Goal: Information Seeking & Learning: Compare options

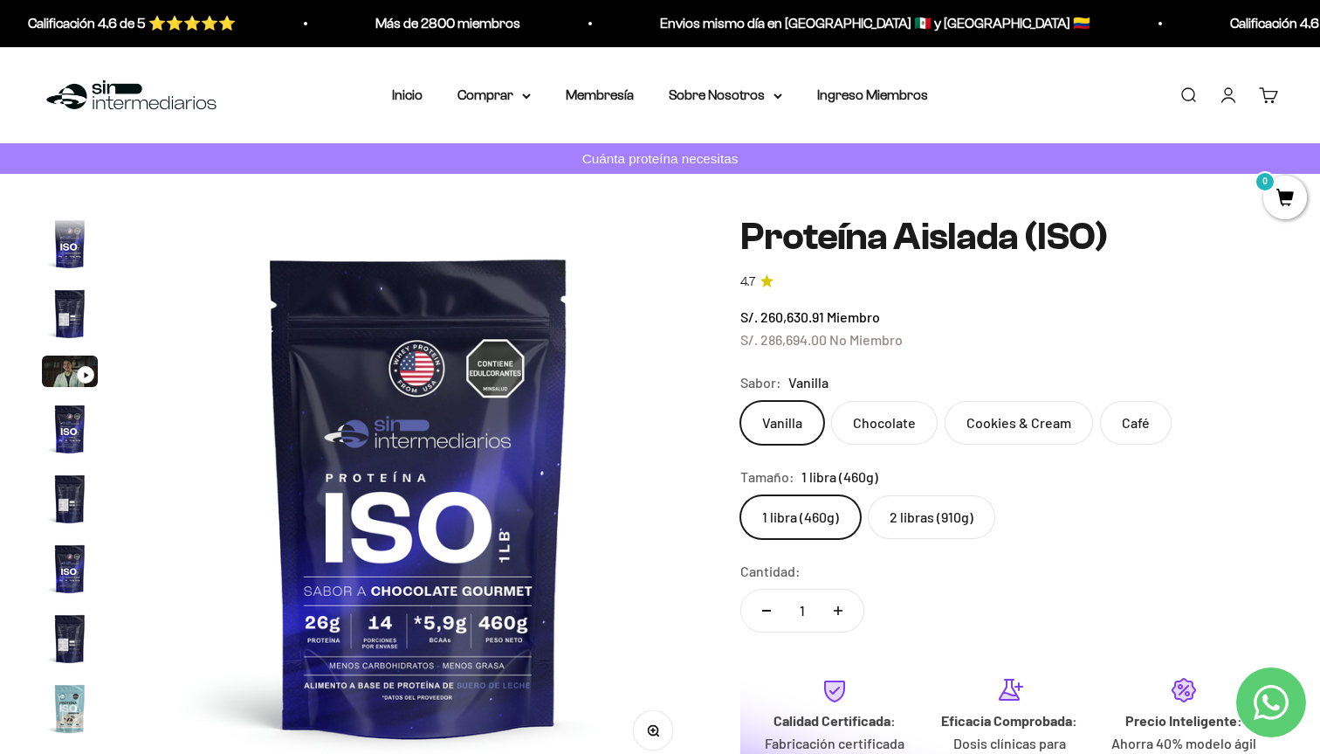
scroll to position [630, 0]
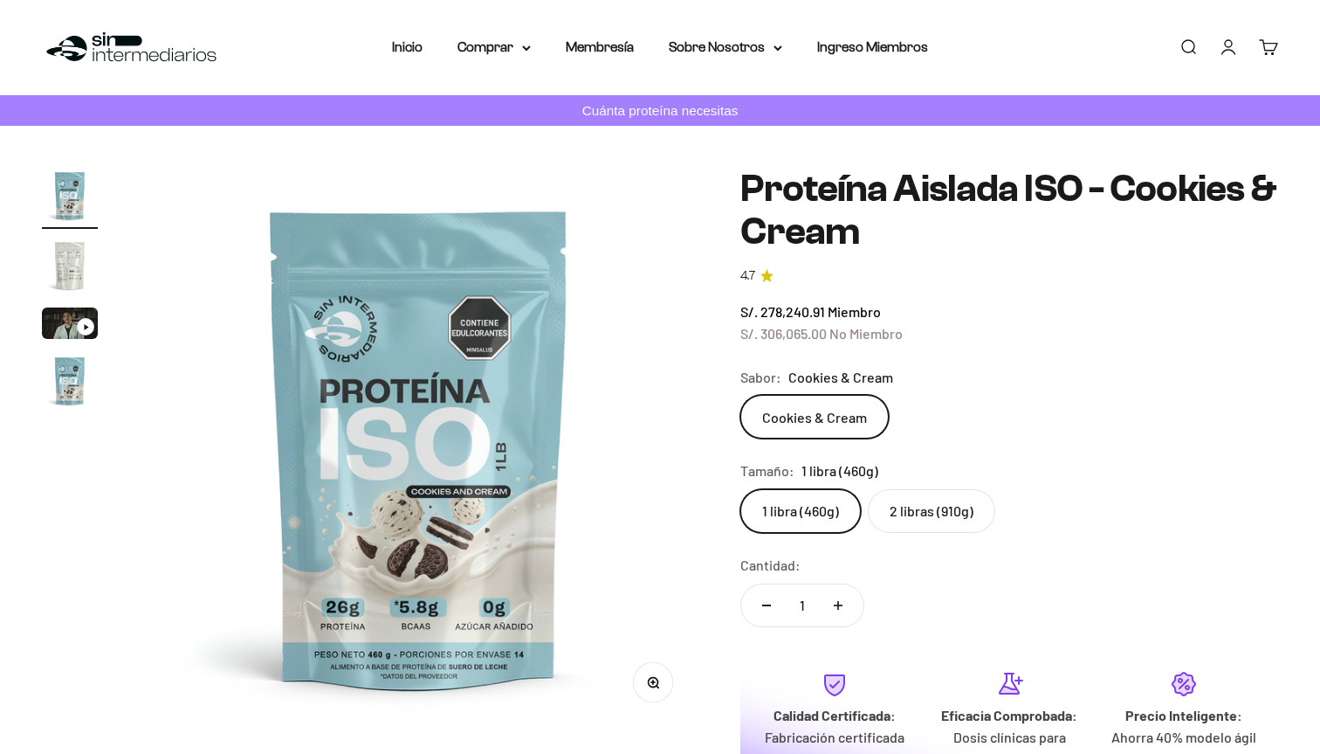
scroll to position [50, 0]
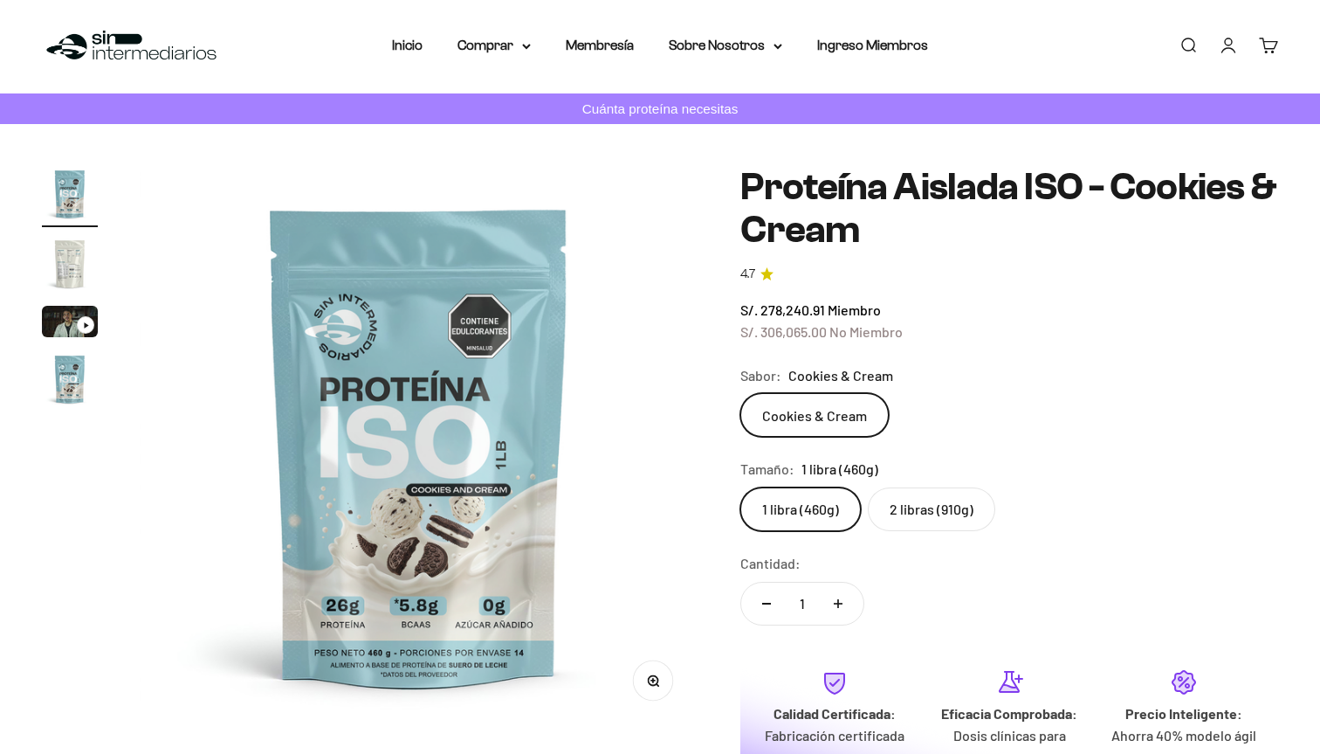
click at [893, 503] on label "2 libras (910g)" at bounding box center [931, 509] width 127 height 44
click at [740, 487] on input "2 libras (910g)" at bounding box center [740, 486] width 1 height 1
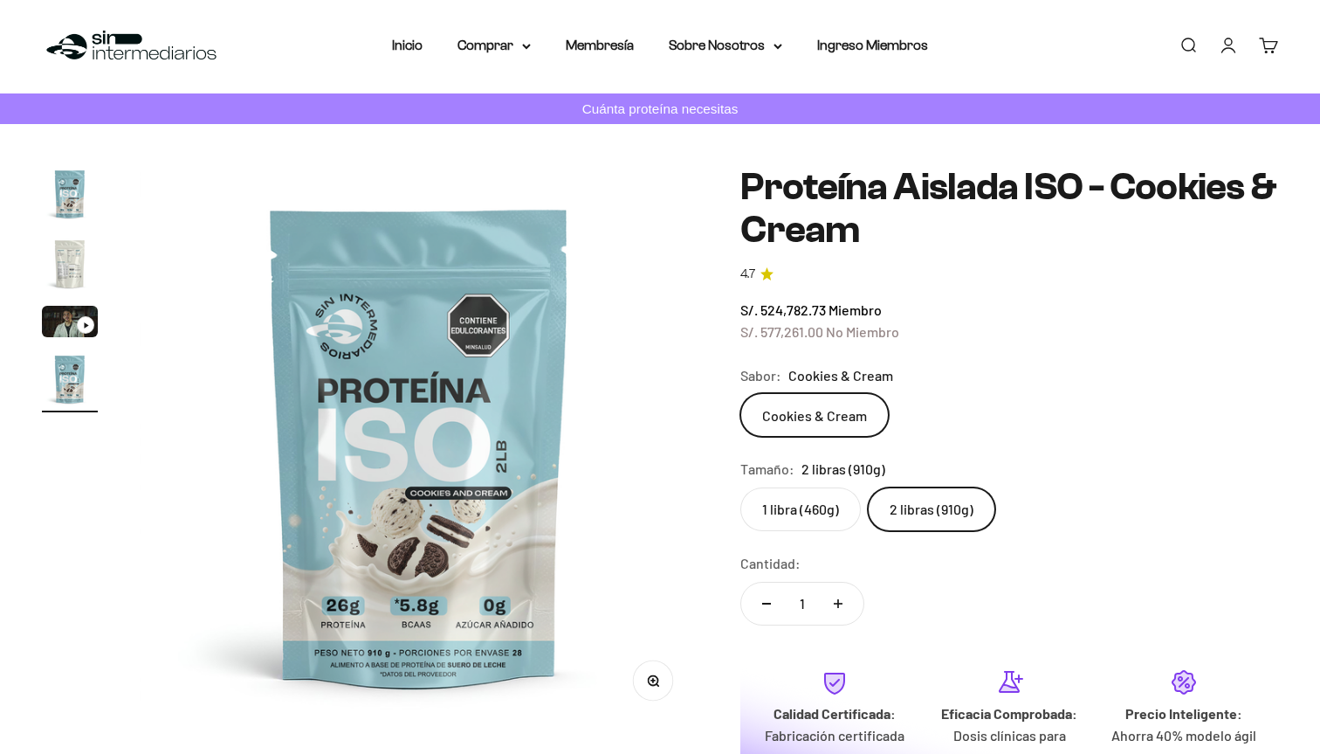
click at [830, 501] on label "1 libra (460g)" at bounding box center [800, 509] width 120 height 44
click at [740, 487] on input "1 libra (460g)" at bounding box center [740, 486] width 1 height 1
radio input "true"
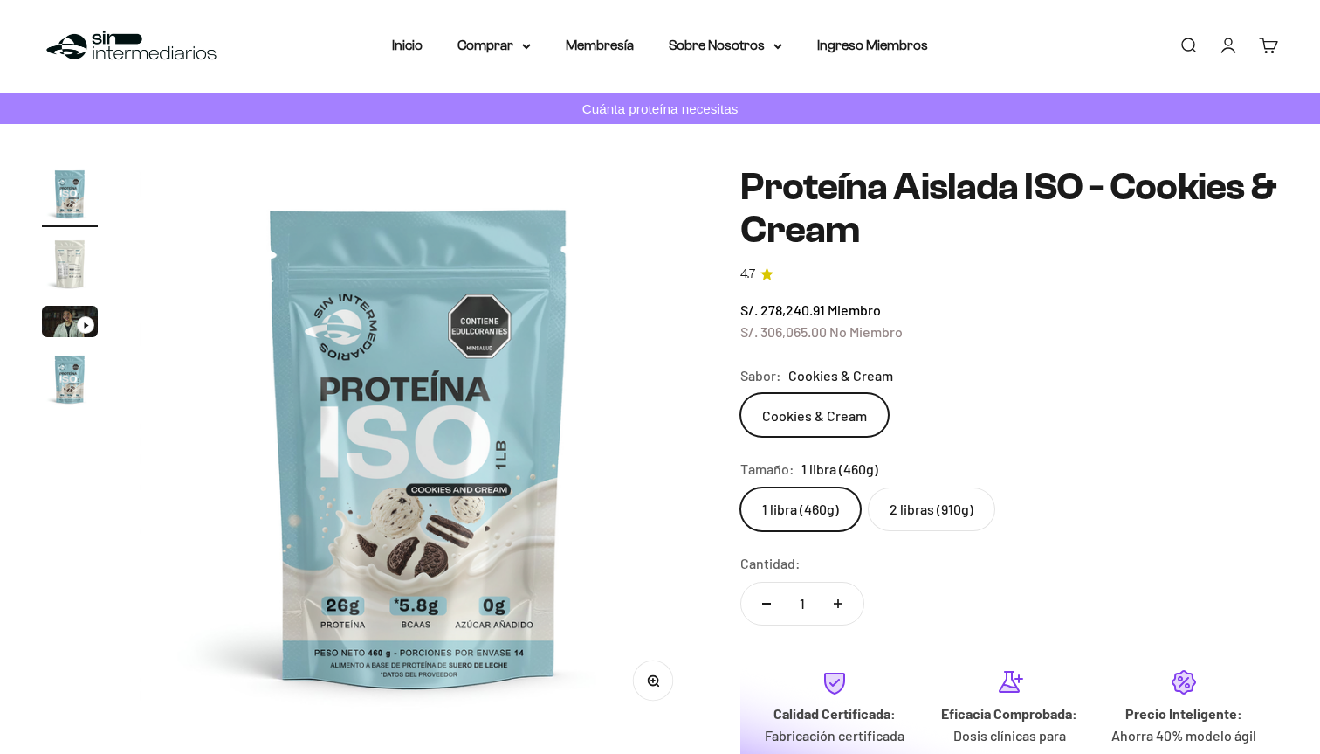
click at [912, 506] on label "2 libras (910g)" at bounding box center [931, 509] width 127 height 44
click at [740, 487] on input "2 libras (910g)" at bounding box center [740, 486] width 1 height 1
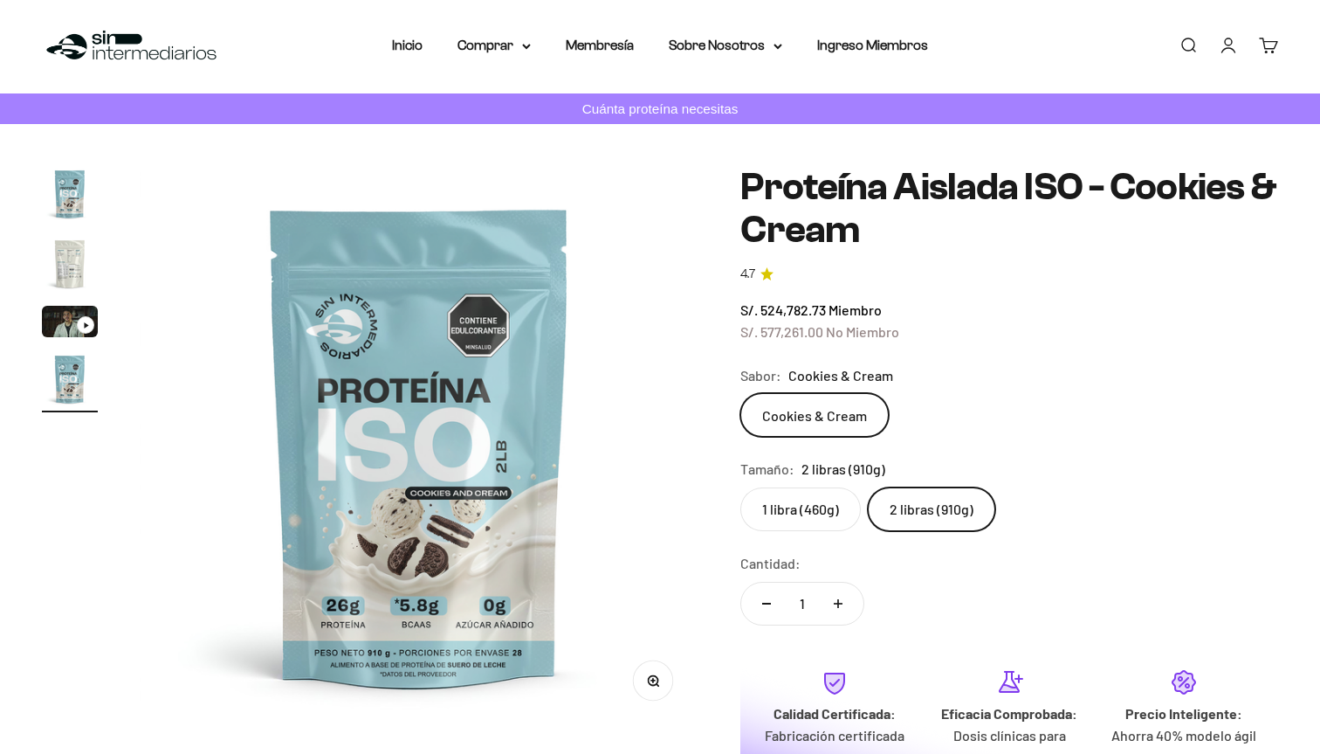
click at [830, 507] on label "1 libra (460g)" at bounding box center [800, 509] width 120 height 44
click at [740, 487] on input "1 libra (460g)" at bounding box center [740, 486] width 1 height 1
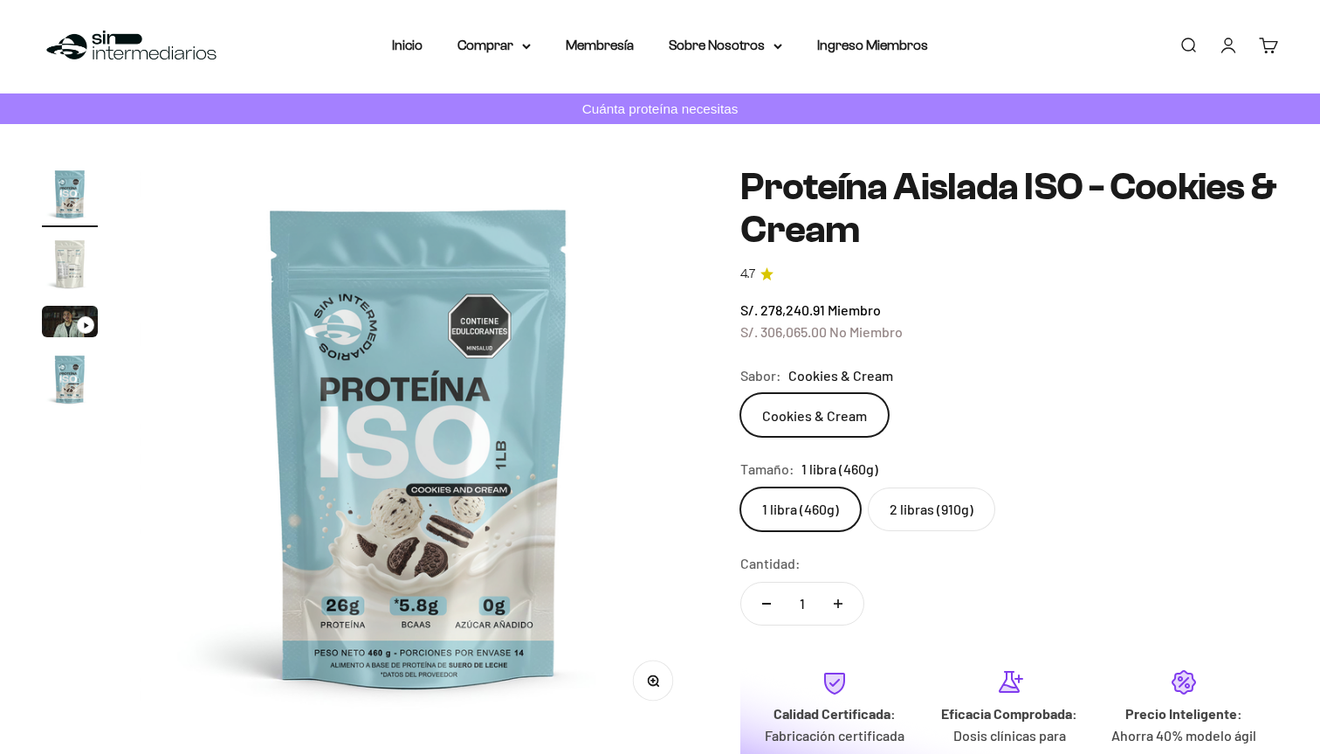
click at [903, 506] on label "2 libras (910g)" at bounding box center [931, 509] width 127 height 44
click at [740, 487] on input "2 libras (910g)" at bounding box center [740, 486] width 1 height 1
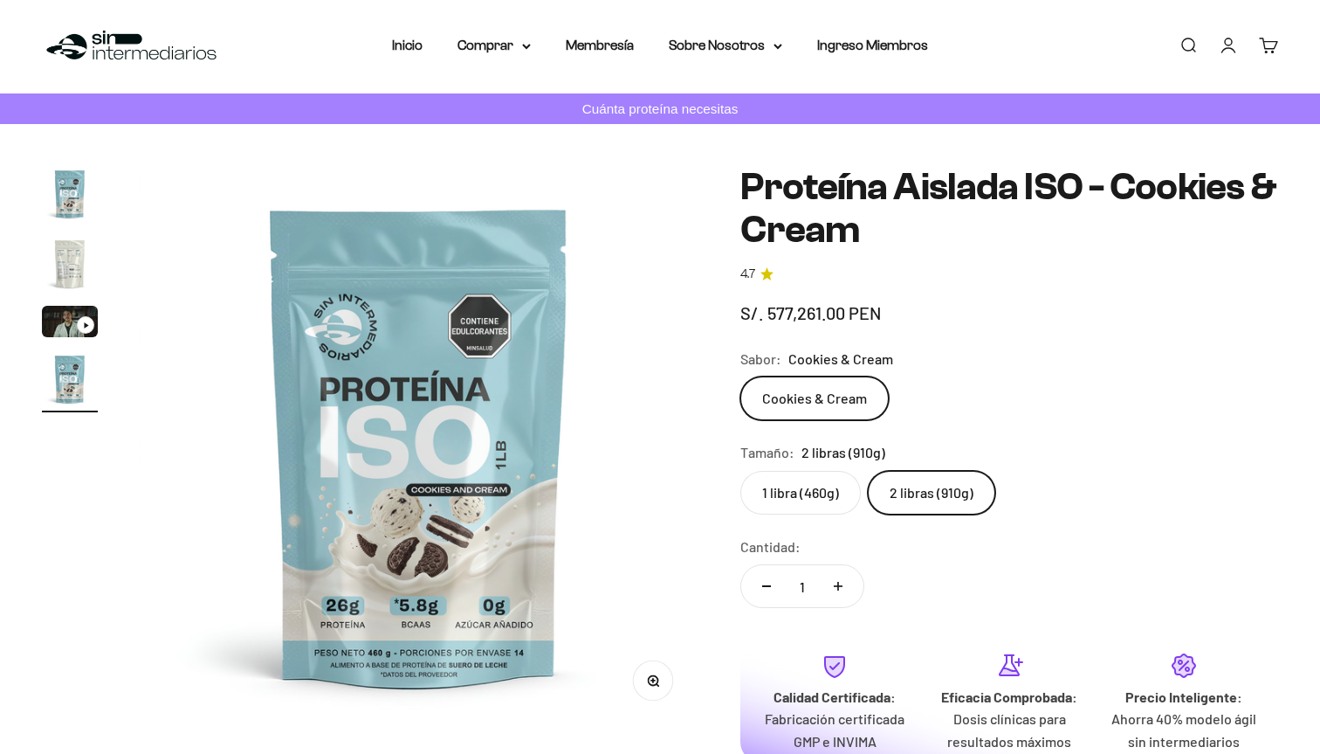
scroll to position [0, 1740]
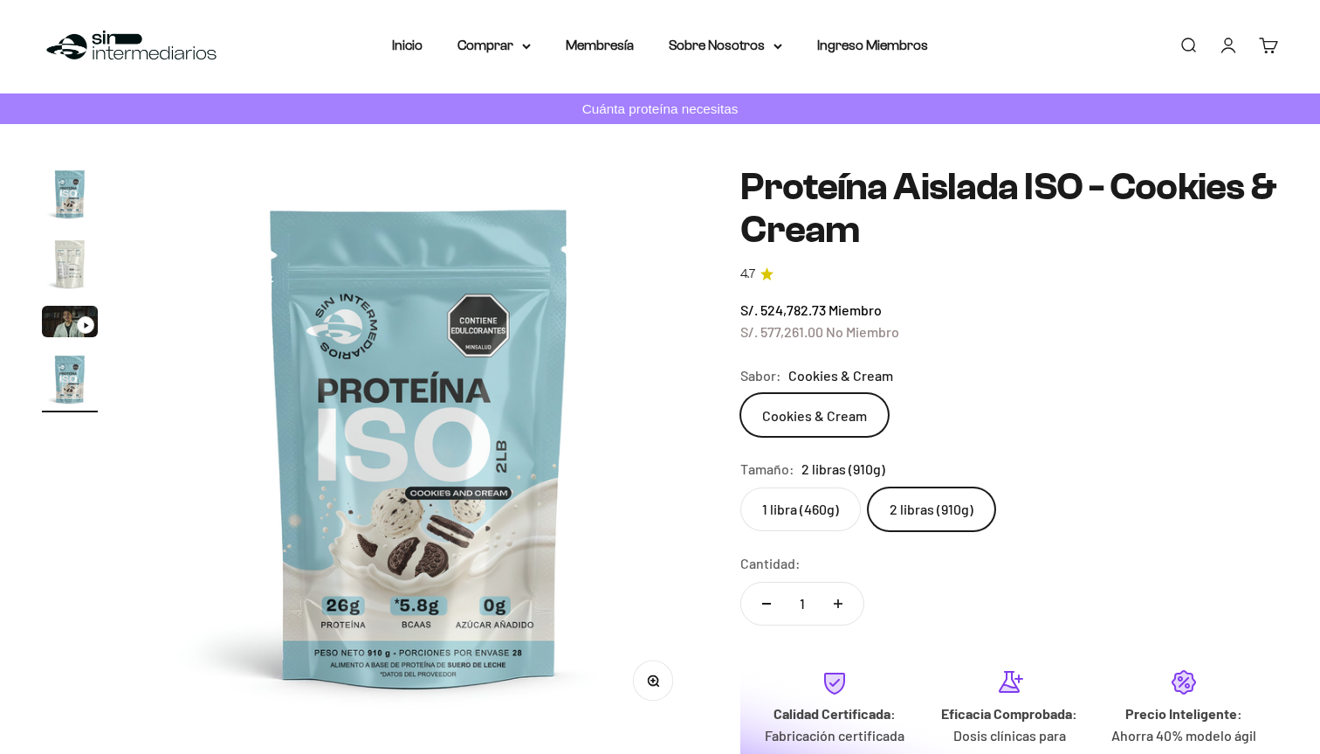
click at [802, 495] on label "1 libra (460g)" at bounding box center [800, 509] width 120 height 44
click at [740, 487] on input "1 libra (460g)" at bounding box center [740, 486] width 1 height 1
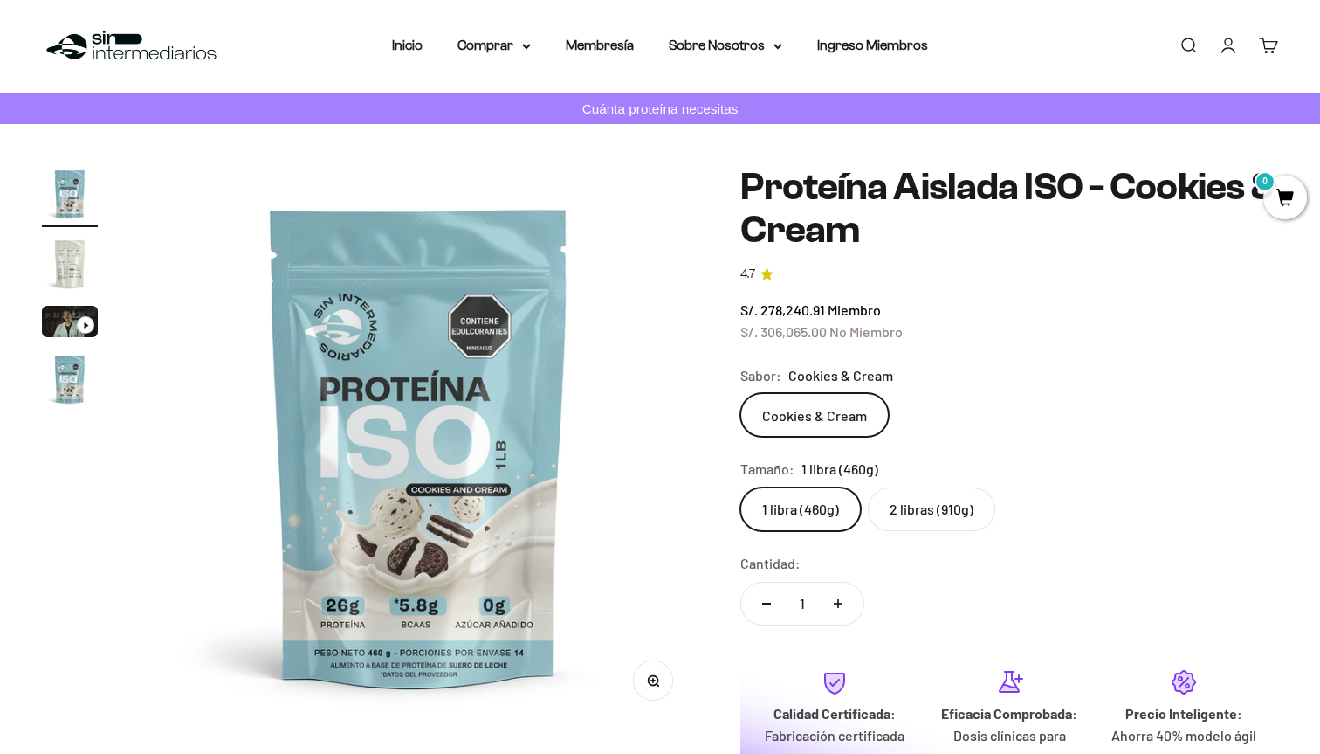
click at [885, 495] on label "2 libras (910g)" at bounding box center [931, 509] width 127 height 44
click at [740, 487] on input "2 libras (910g)" at bounding box center [740, 486] width 1 height 1
